Goal: Task Accomplishment & Management: Manage account settings

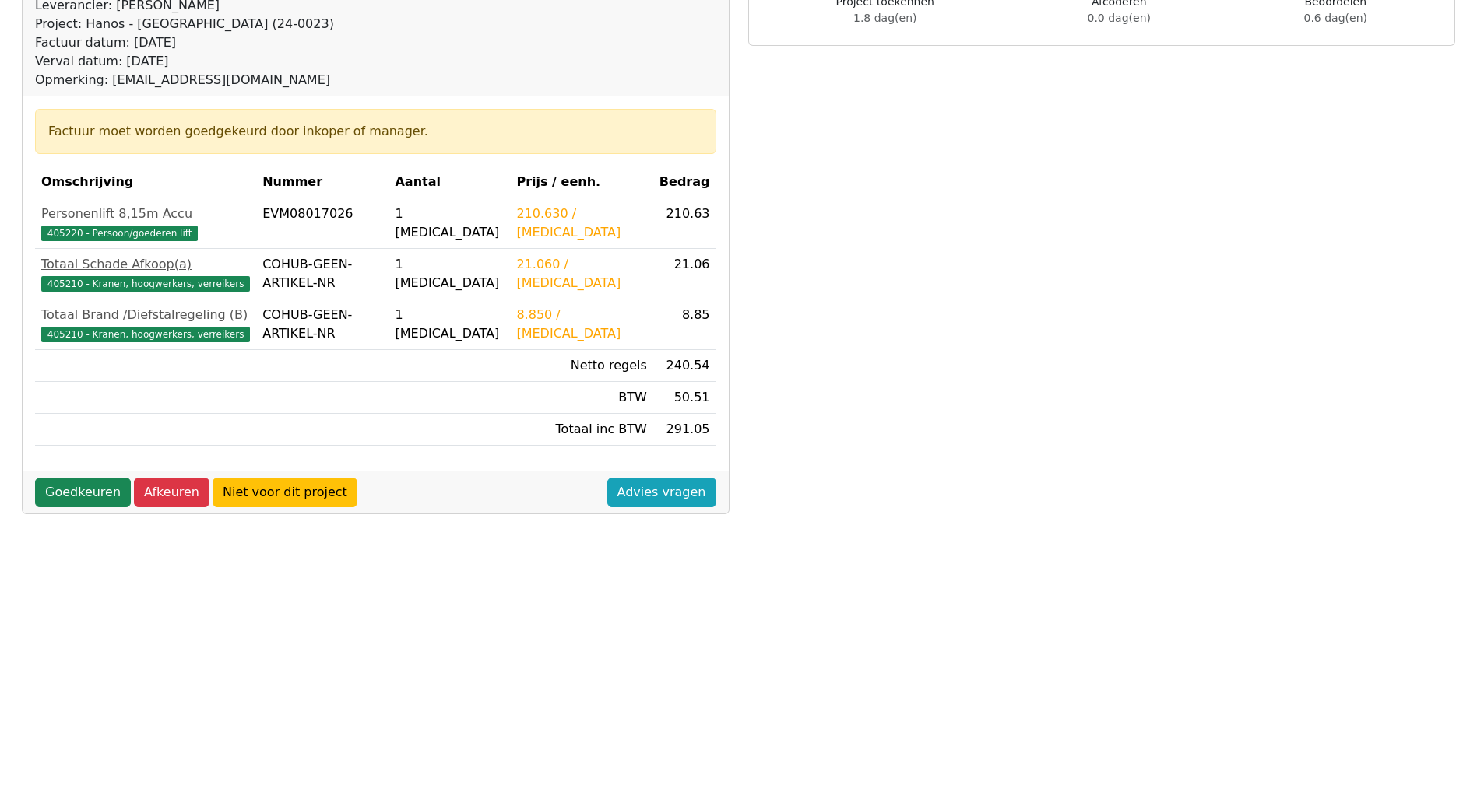
scroll to position [342, 0]
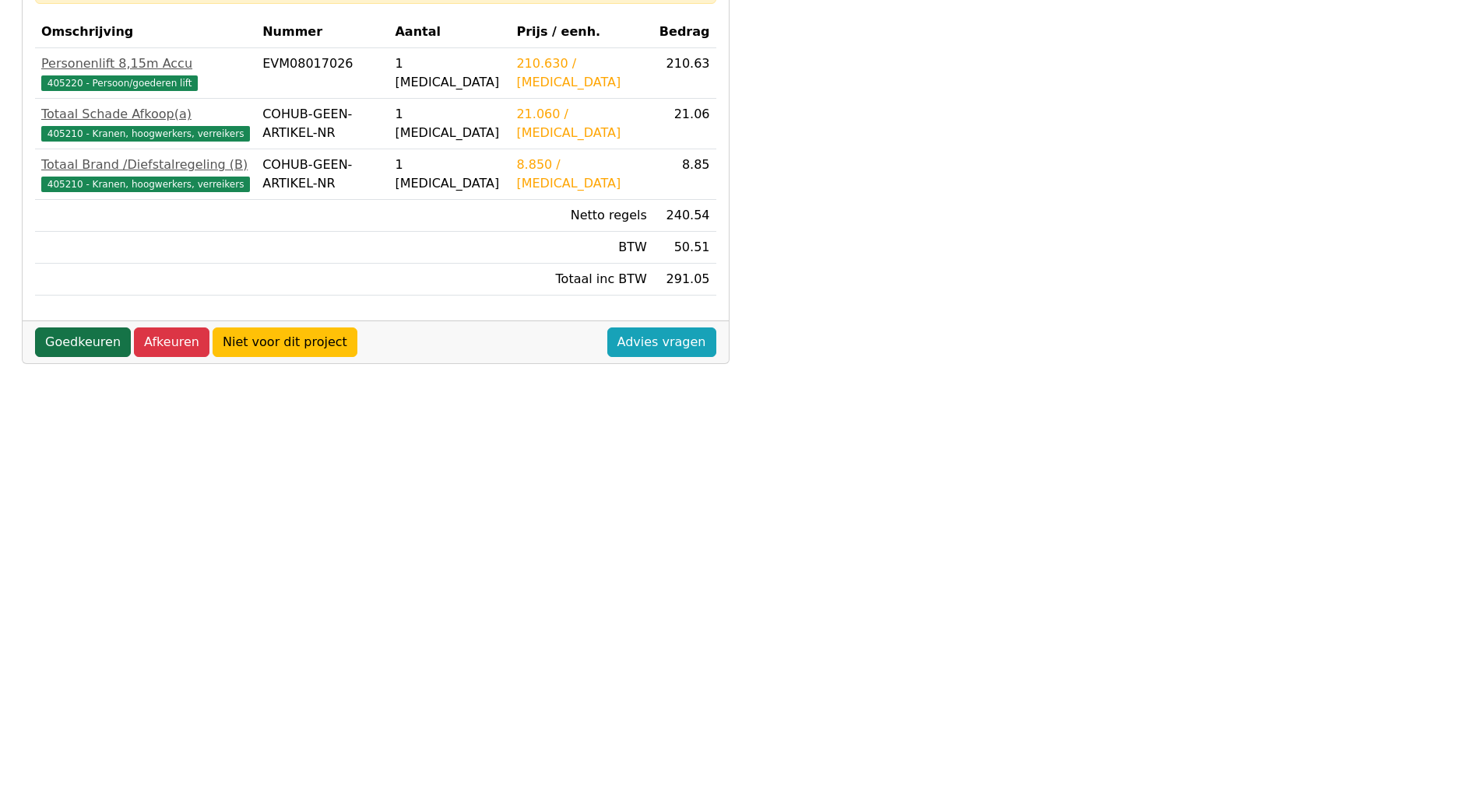
click at [49, 344] on link "Goedkeuren" at bounding box center [82, 342] width 95 height 29
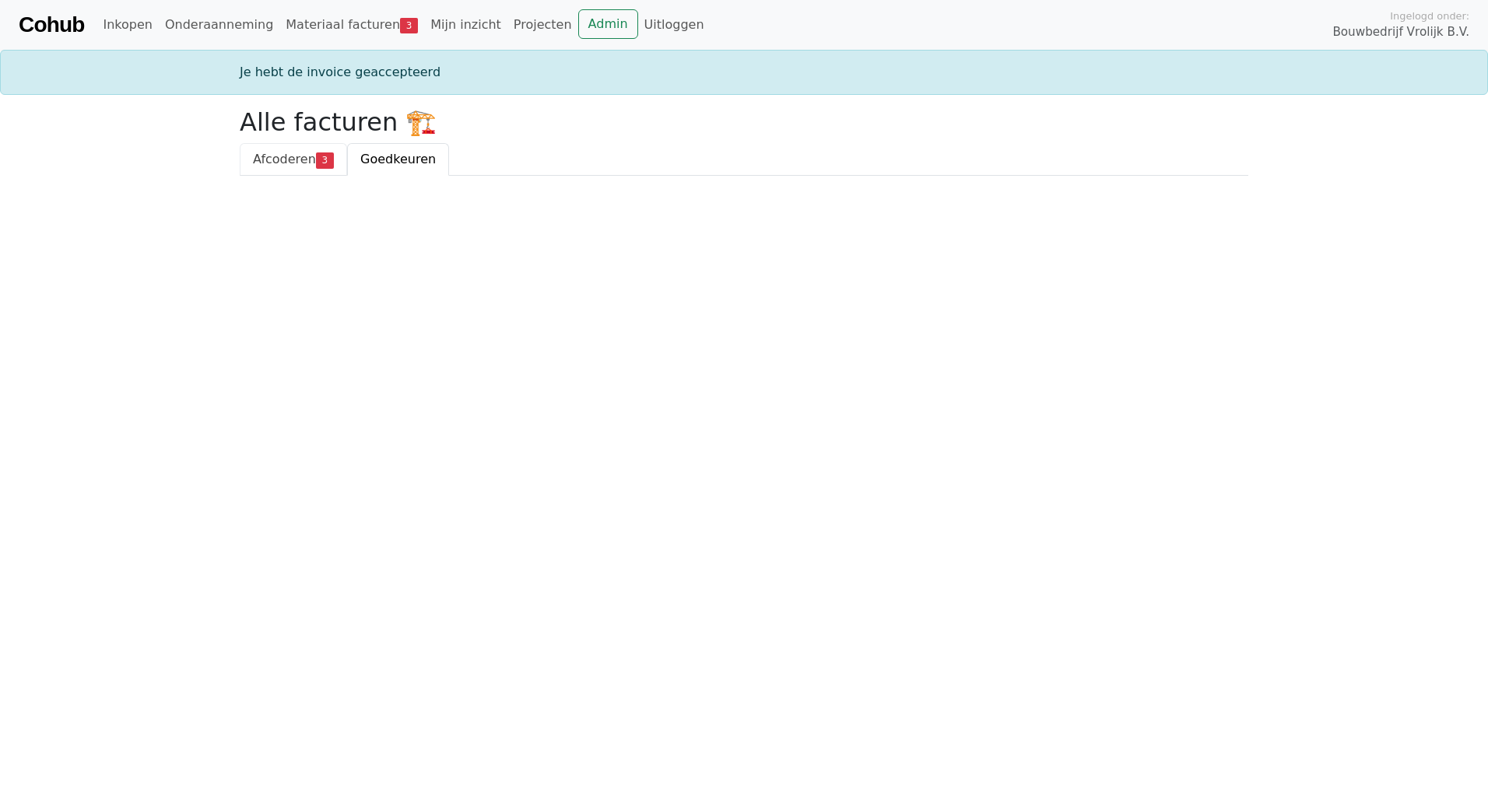
click at [300, 150] on link "Afcoderen 3" at bounding box center [293, 159] width 108 height 33
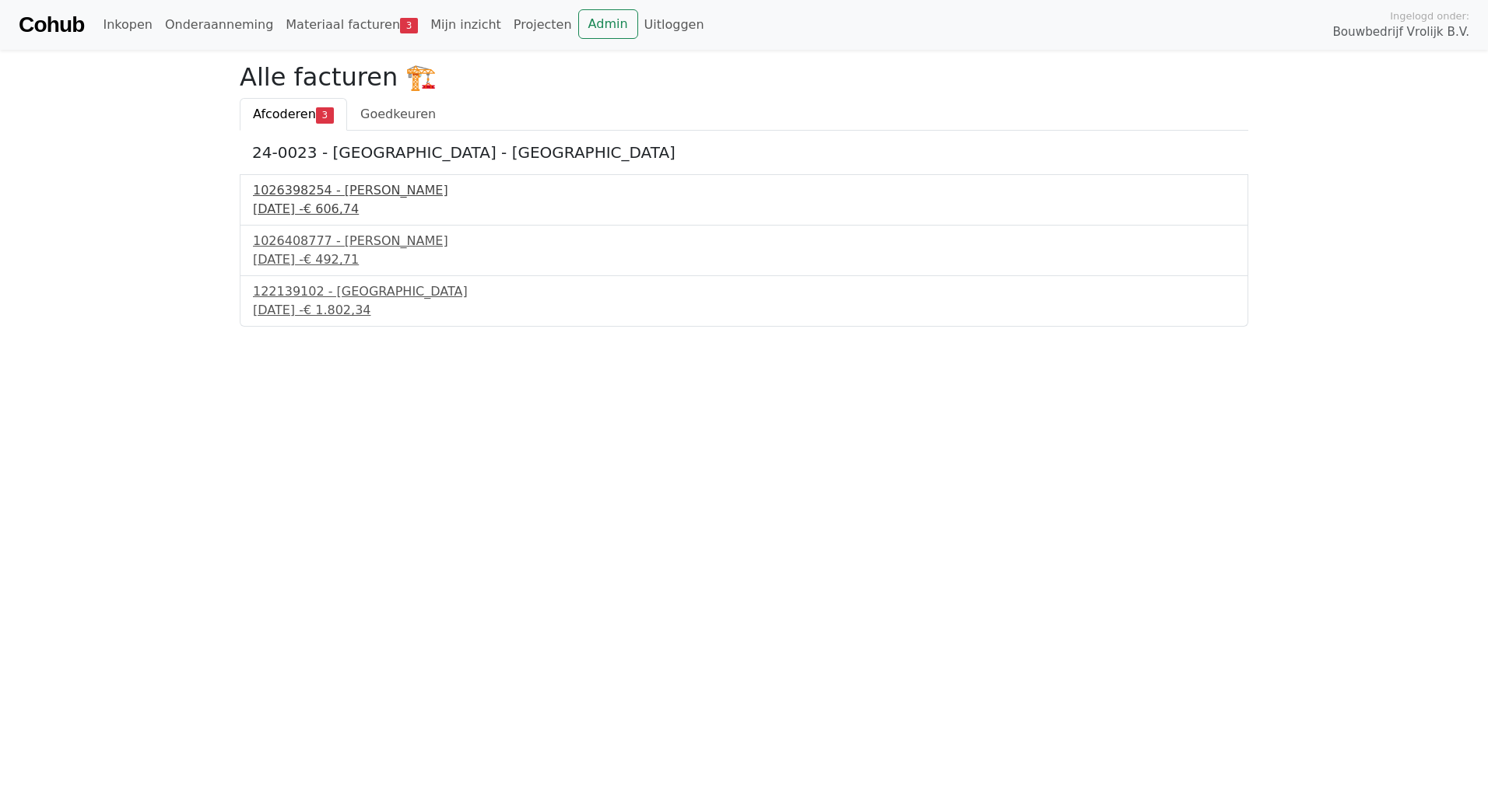
click at [313, 191] on div "1026398254 - [PERSON_NAME]" at bounding box center [744, 191] width 982 height 19
